Goal: Navigation & Orientation: Find specific page/section

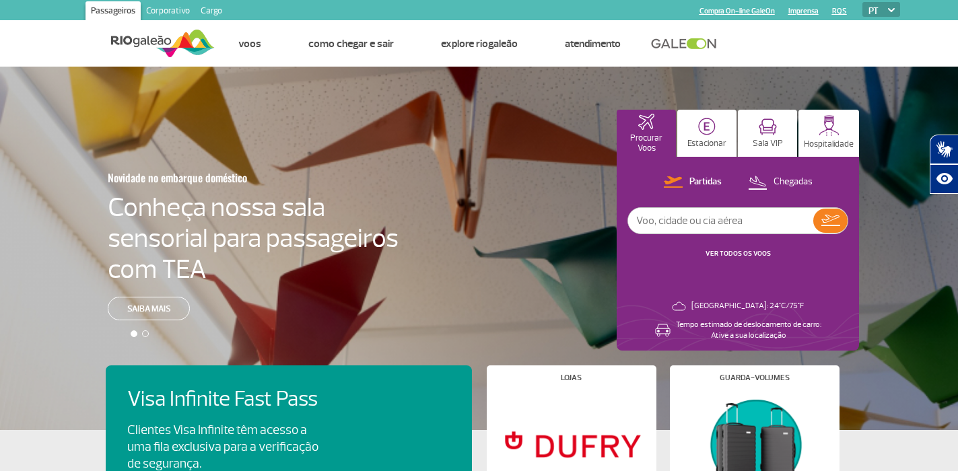
click at [215, 8] on link "Cargo" at bounding box center [211, 12] width 32 height 22
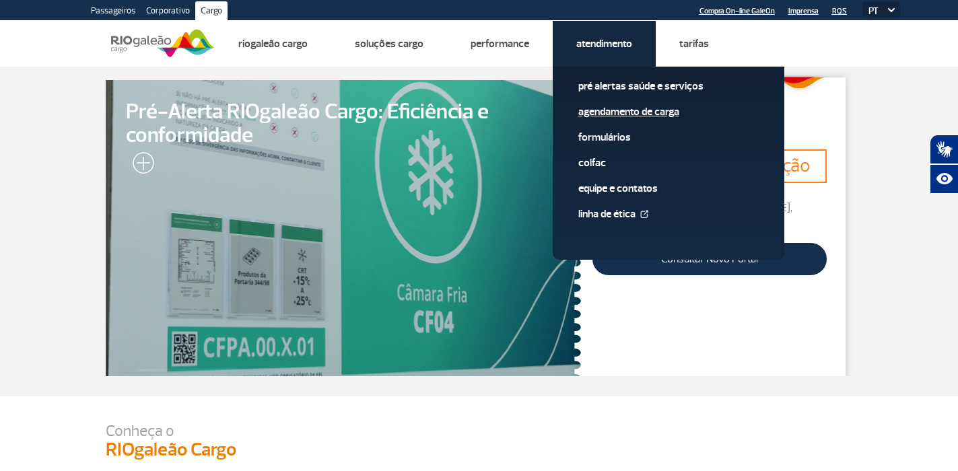
click at [616, 114] on link "Agendamento de Carga" at bounding box center [668, 111] width 180 height 15
